Goal: Entertainment & Leisure: Consume media (video, audio)

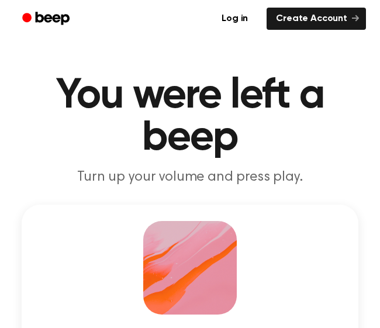
click at [159, 277] on div at bounding box center [189, 267] width 93 height 93
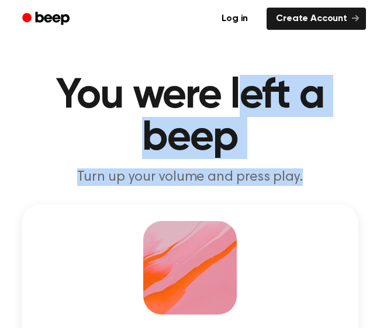
drag, startPoint x: 245, startPoint y: 42, endPoint x: 504, endPoint y: 176, distance: 290.8
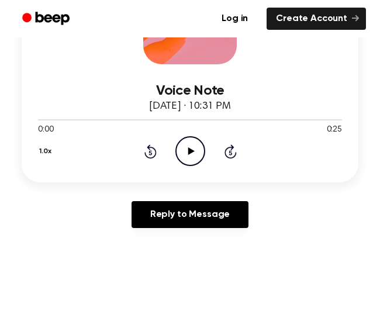
scroll to position [268, 0]
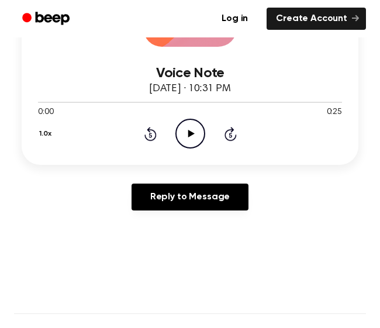
click at [190, 138] on icon "Play Audio" at bounding box center [190, 134] width 30 height 30
click at [189, 135] on icon "Pause Audio" at bounding box center [190, 134] width 30 height 30
click at [190, 139] on icon "Play Audio" at bounding box center [190, 134] width 30 height 30
click at [190, 139] on icon "Pause Audio" at bounding box center [190, 134] width 30 height 30
click at [190, 139] on icon "Play Audio" at bounding box center [190, 134] width 30 height 30
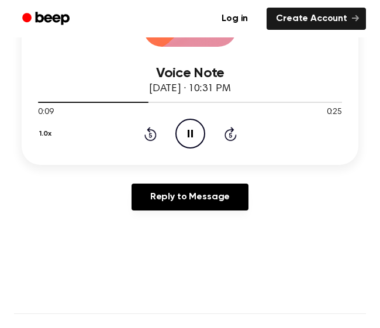
click at [190, 140] on icon "Pause Audio" at bounding box center [190, 134] width 30 height 30
click at [152, 134] on icon "Rewind 5 seconds" at bounding box center [150, 133] width 13 height 15
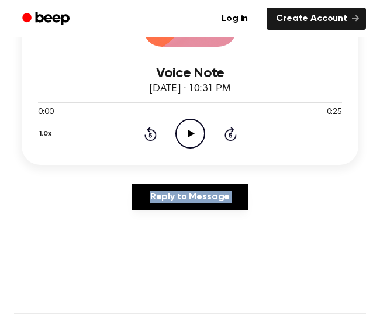
click at [152, 134] on icon "Rewind 5 seconds" at bounding box center [150, 133] width 13 height 15
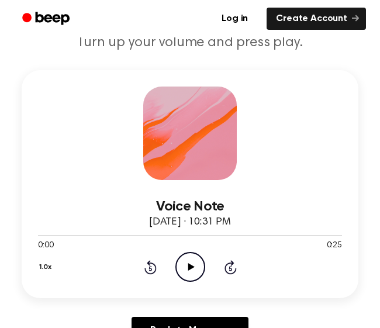
scroll to position [134, 0]
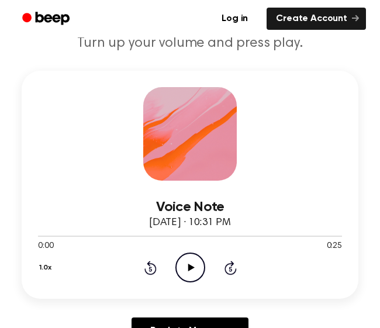
click at [186, 266] on icon "Play Audio" at bounding box center [190, 267] width 30 height 30
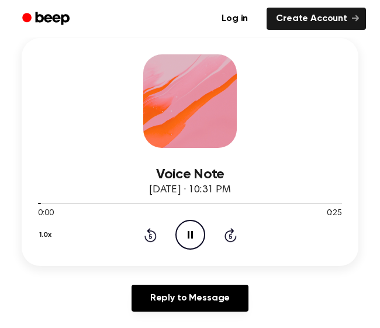
scroll to position [172, 0]
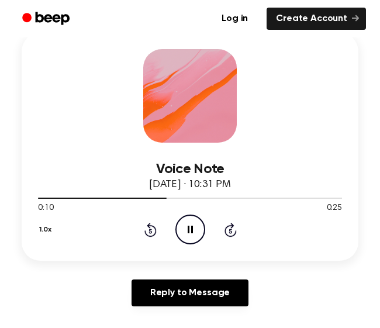
click at [140, 254] on div "Voice Note September 29, 2025 · 10:31 PM 0:10 0:25 Your browser does not suppor…" at bounding box center [190, 147] width 336 height 228
click at [147, 237] on icon "Rewind 5 seconds" at bounding box center [150, 229] width 13 height 15
click at [145, 237] on icon "Rewind 5 seconds" at bounding box center [150, 229] width 13 height 15
click at [151, 232] on icon at bounding box center [149, 230] width 3 height 5
click at [150, 231] on icon at bounding box center [149, 230] width 3 height 5
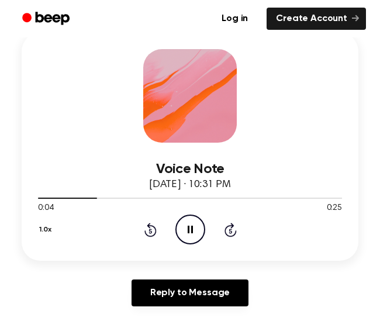
click at [196, 224] on icon "Pause Audio" at bounding box center [190, 229] width 30 height 30
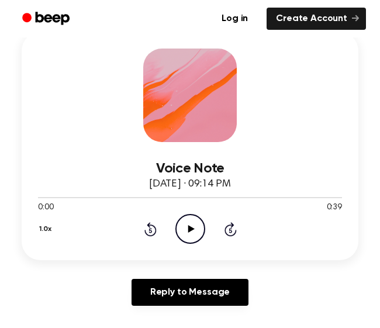
scroll to position [174, 0]
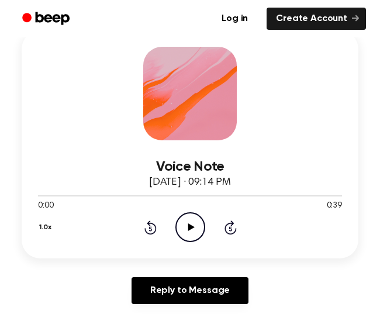
click at [204, 229] on circle at bounding box center [190, 227] width 29 height 29
